Goal: Navigation & Orientation: Find specific page/section

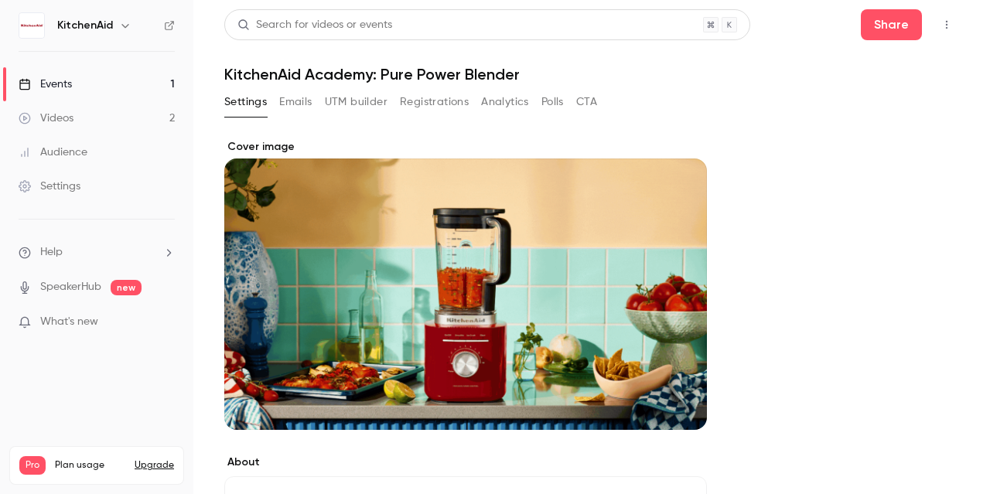
click at [122, 80] on link "Events 1" at bounding box center [96, 84] width 193 height 34
